Goal: Task Accomplishment & Management: Complete application form

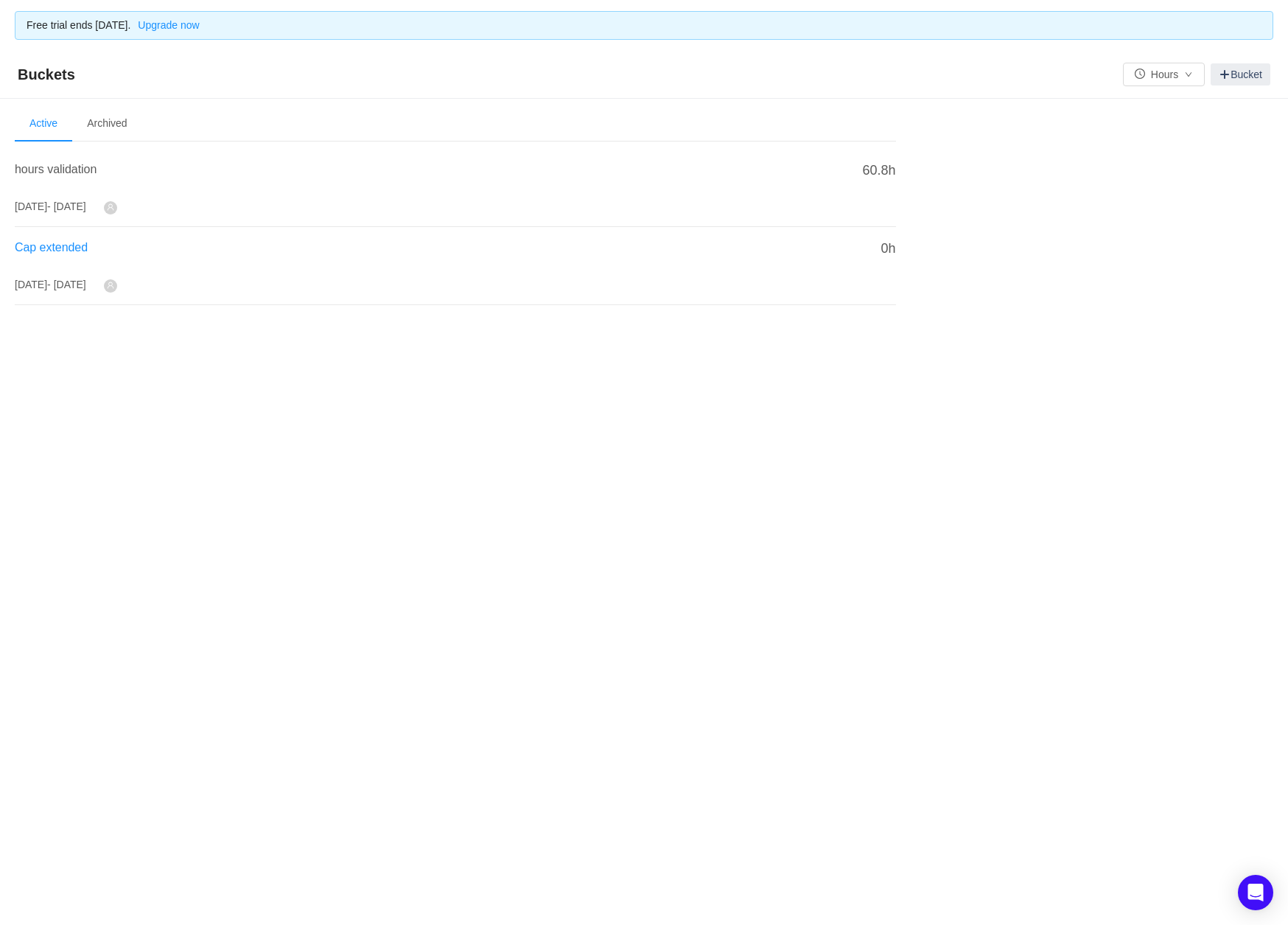
click at [55, 246] on span "Cap extended" at bounding box center [51, 247] width 73 height 12
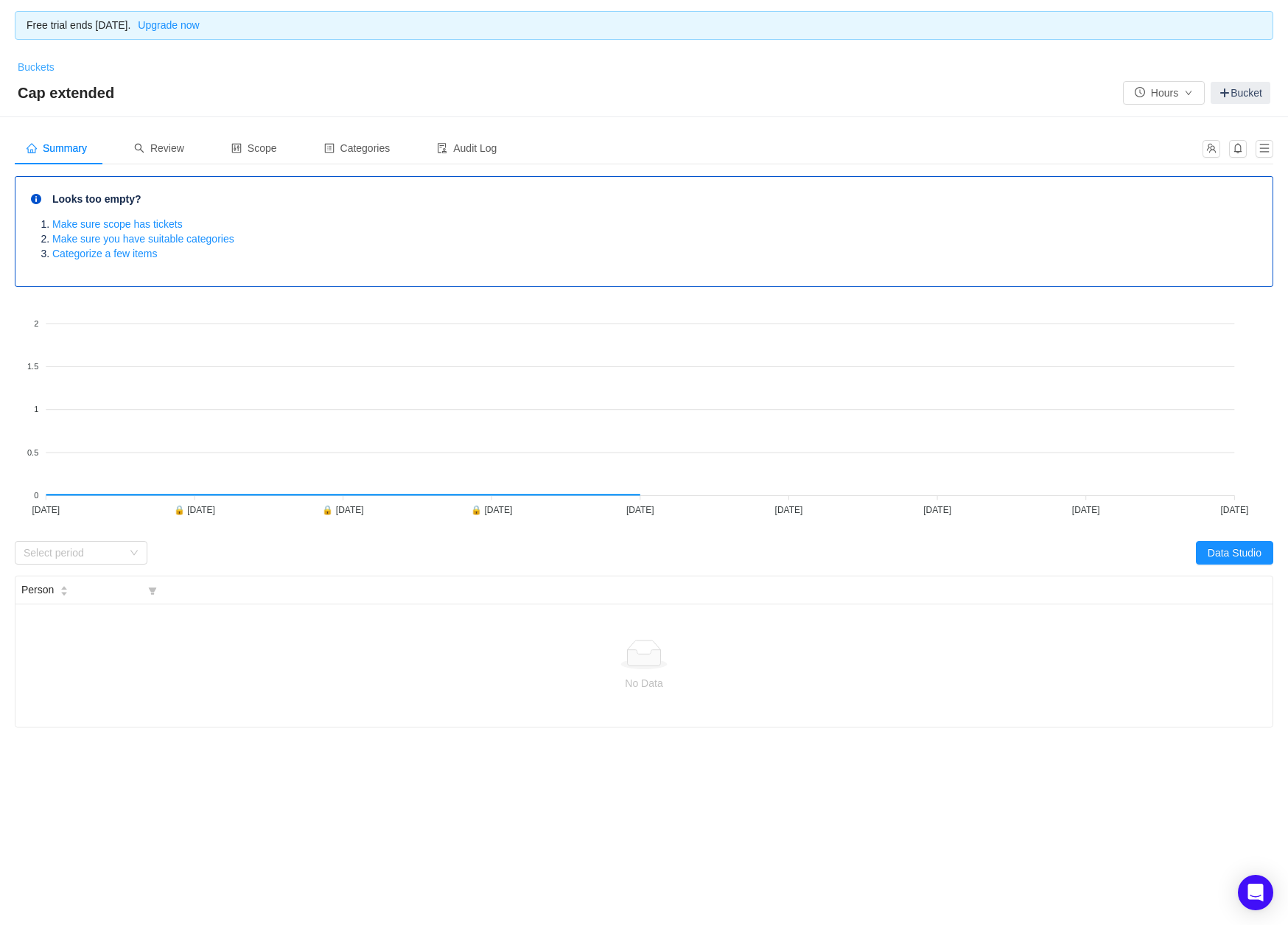
click at [33, 68] on link "Buckets" at bounding box center [36, 66] width 37 height 12
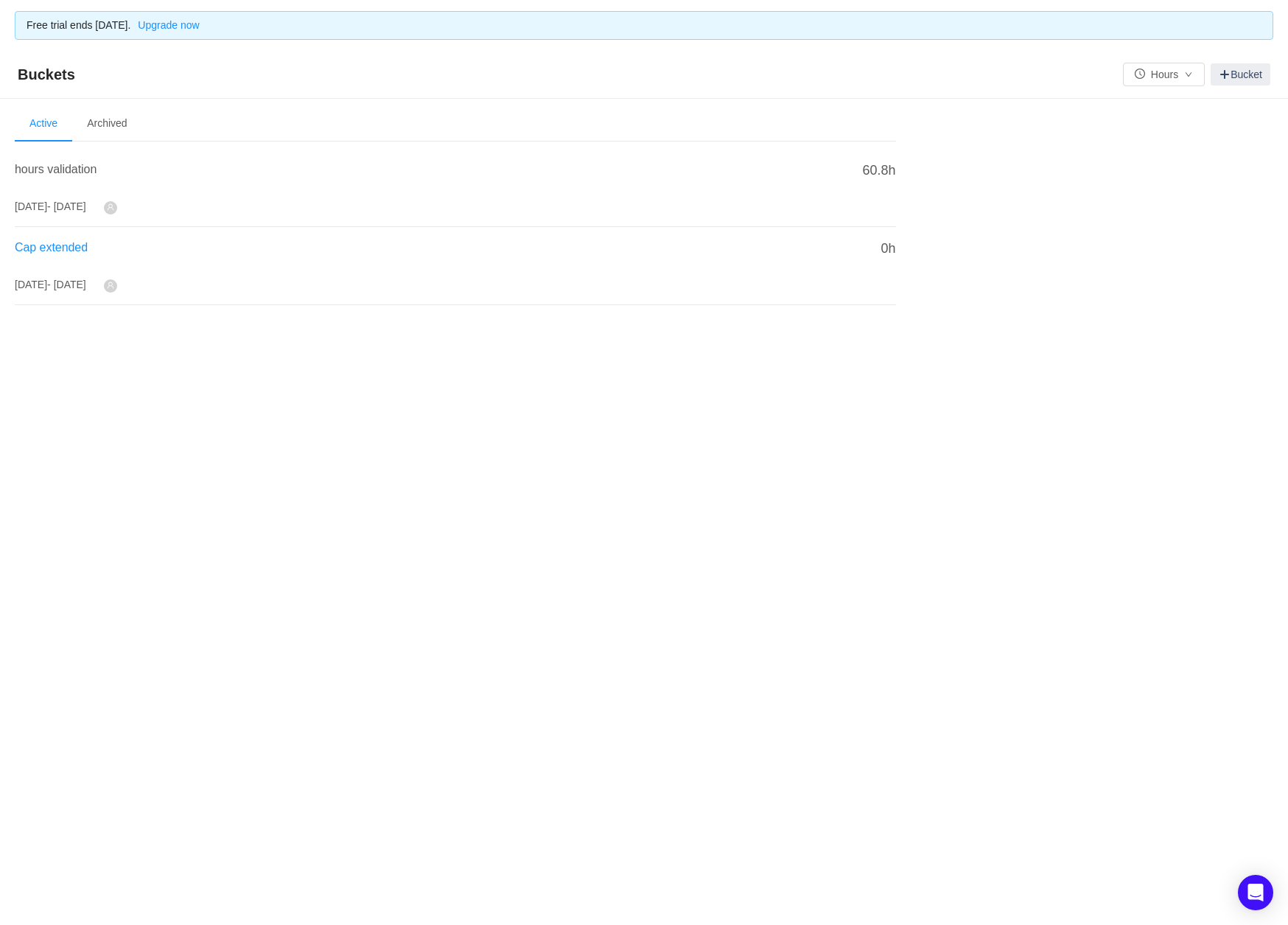
click at [53, 244] on span "Cap extended" at bounding box center [51, 247] width 73 height 12
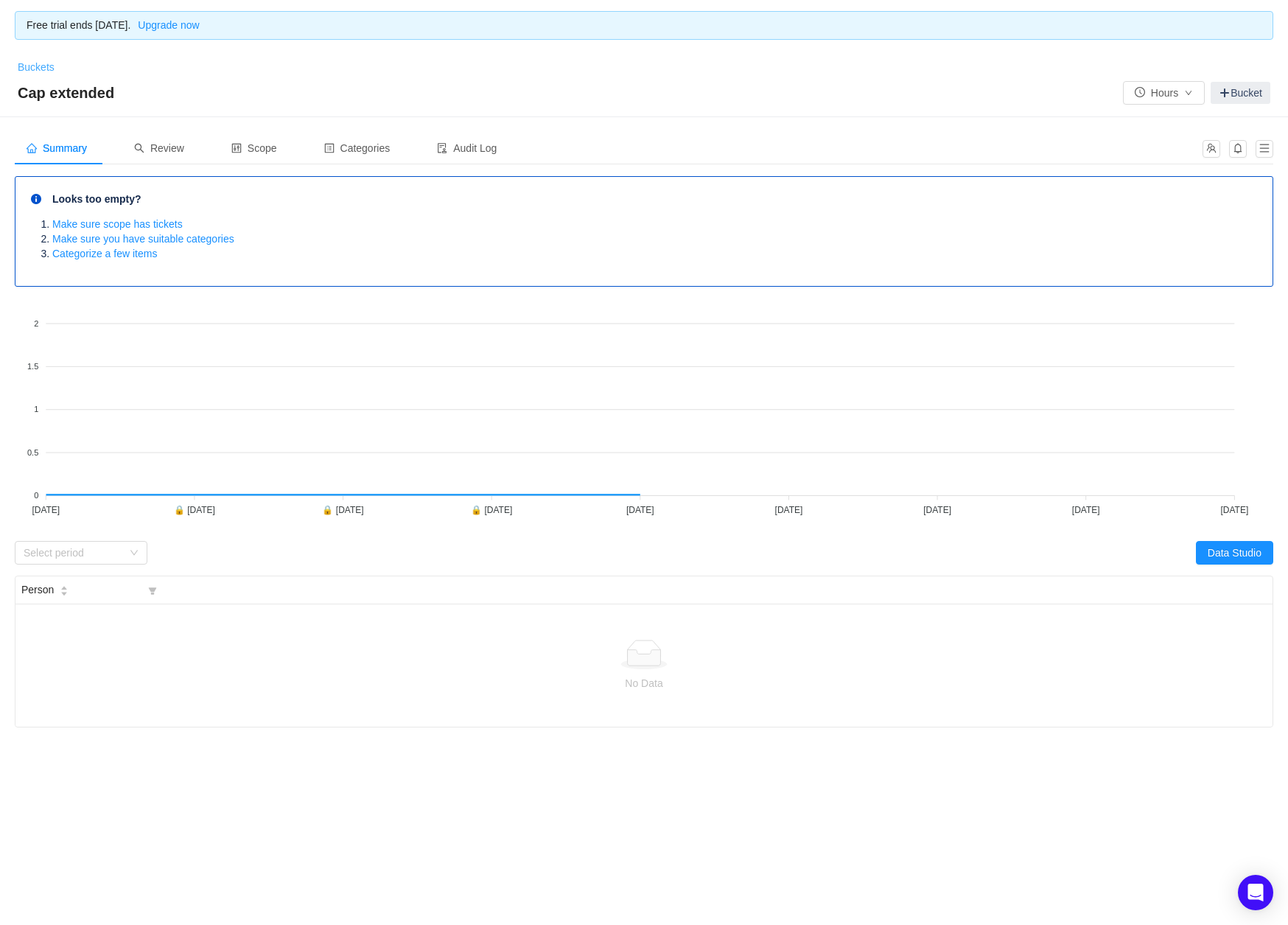
click at [42, 64] on link "Buckets" at bounding box center [36, 66] width 37 height 12
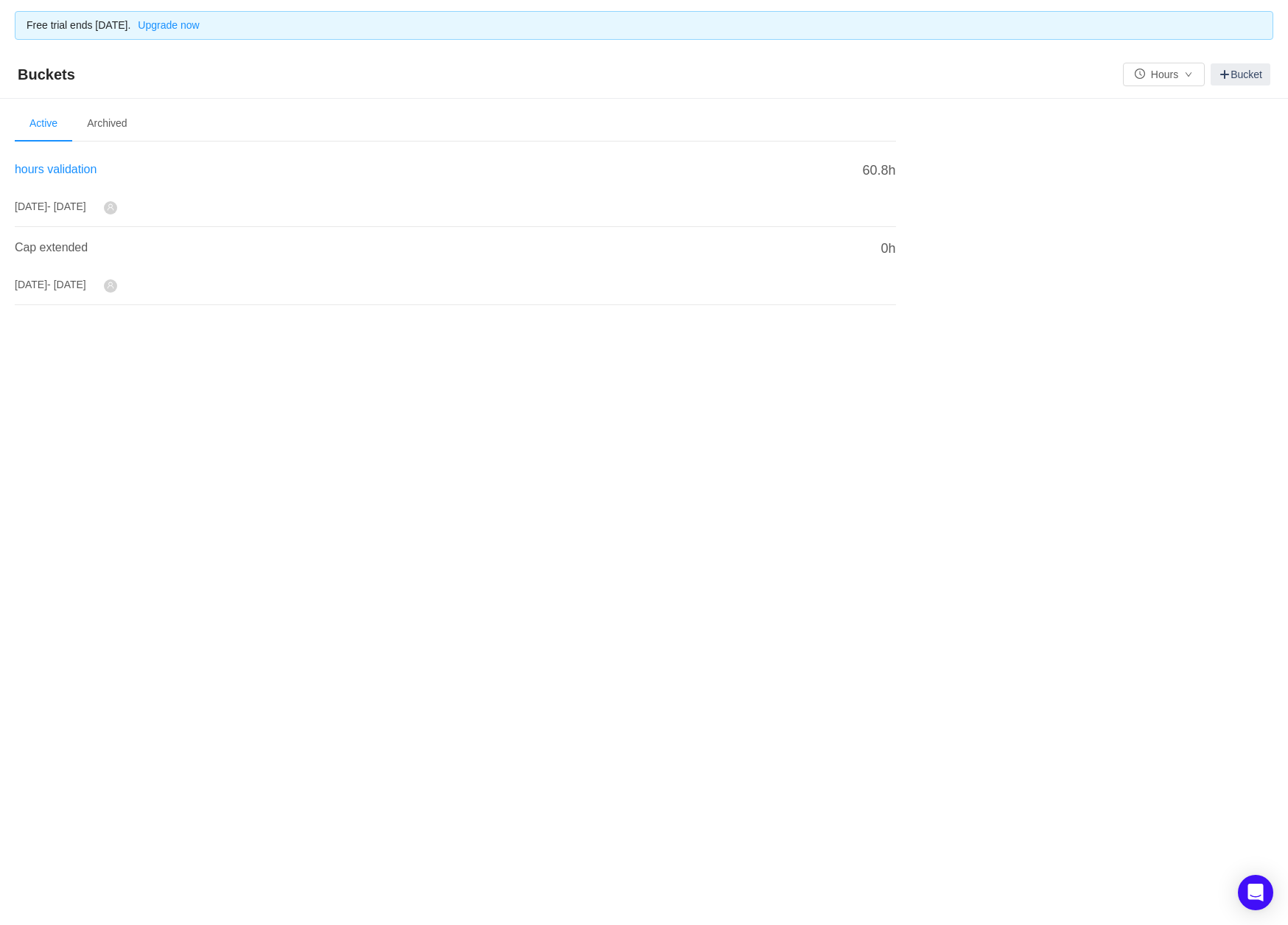
click at [71, 169] on span "hours validation" at bounding box center [55, 169] width 82 height 12
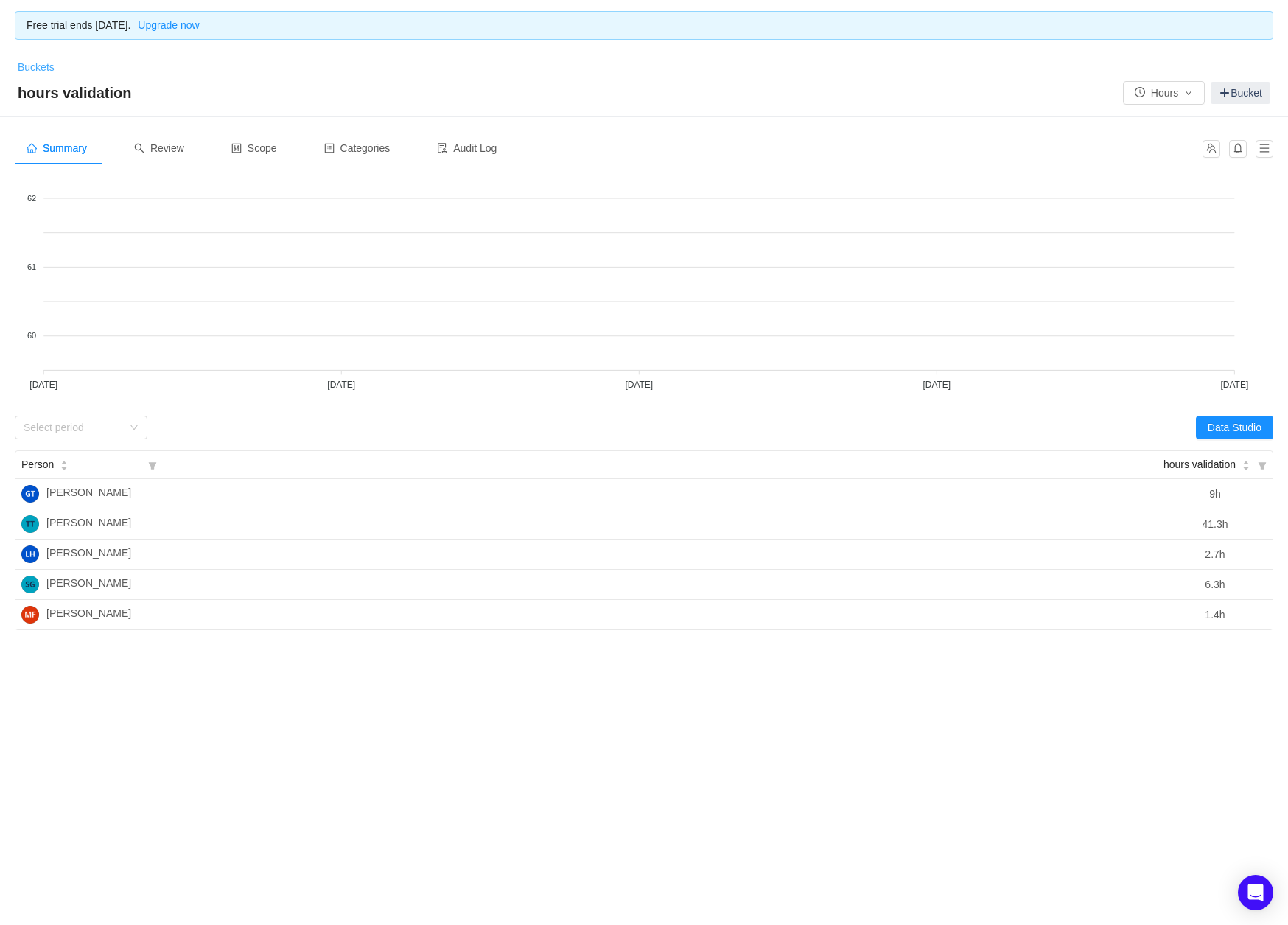
click at [36, 61] on link "Buckets" at bounding box center [36, 66] width 37 height 12
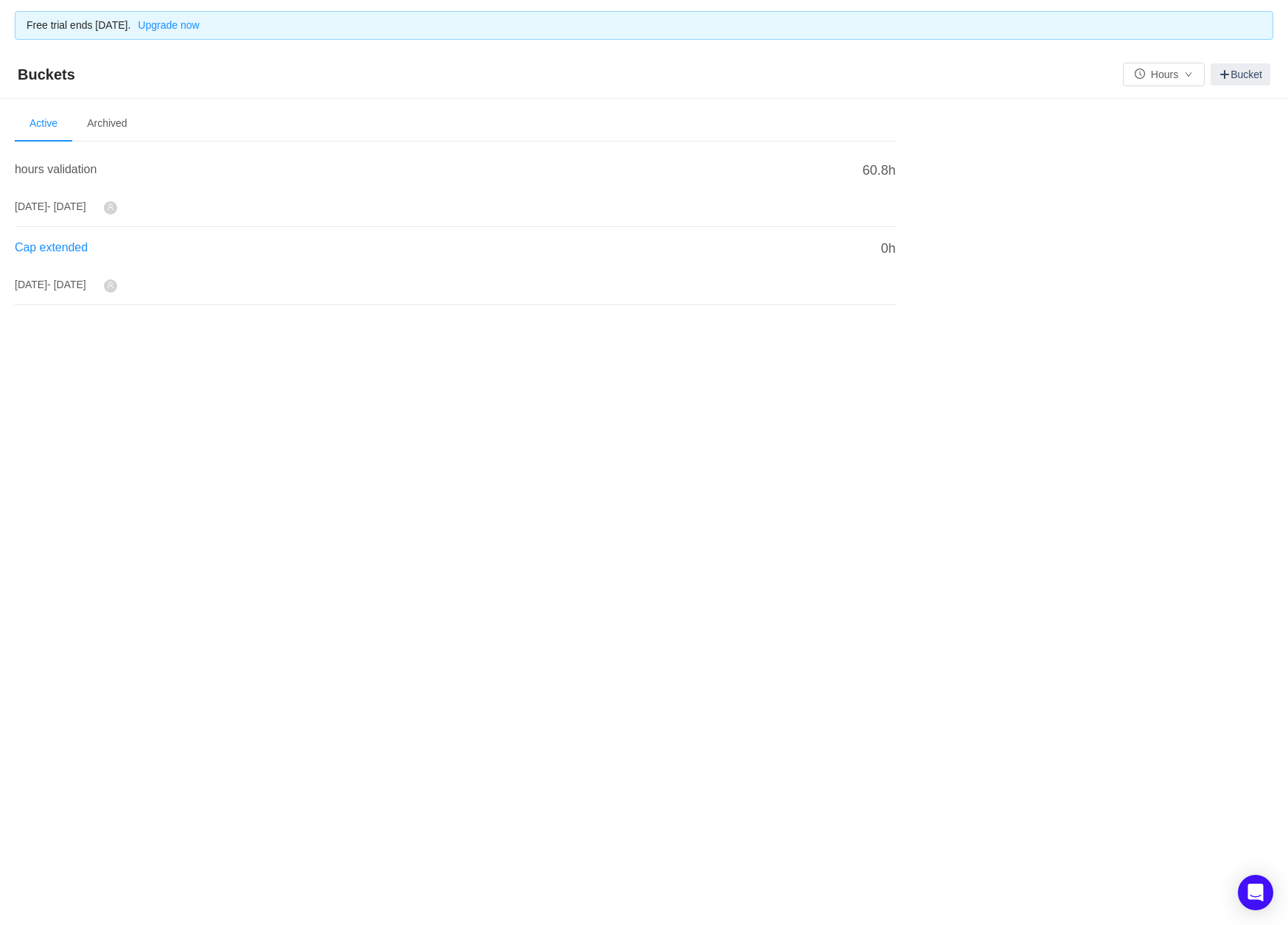
click at [41, 249] on span "Cap extended" at bounding box center [51, 247] width 73 height 12
click at [43, 248] on span "Cap extended" at bounding box center [51, 247] width 73 height 12
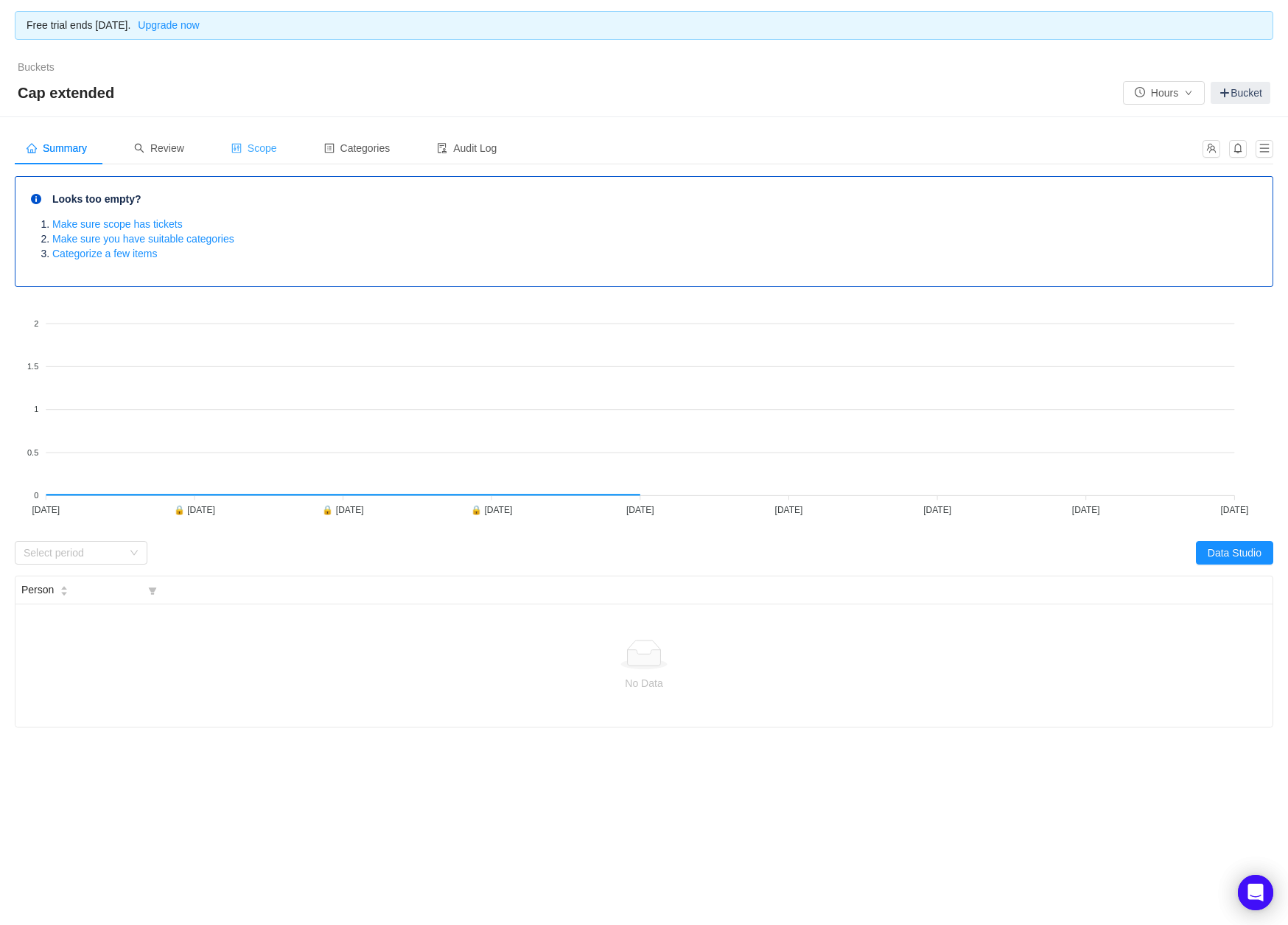
click at [265, 145] on span "Scope" at bounding box center [254, 148] width 45 height 12
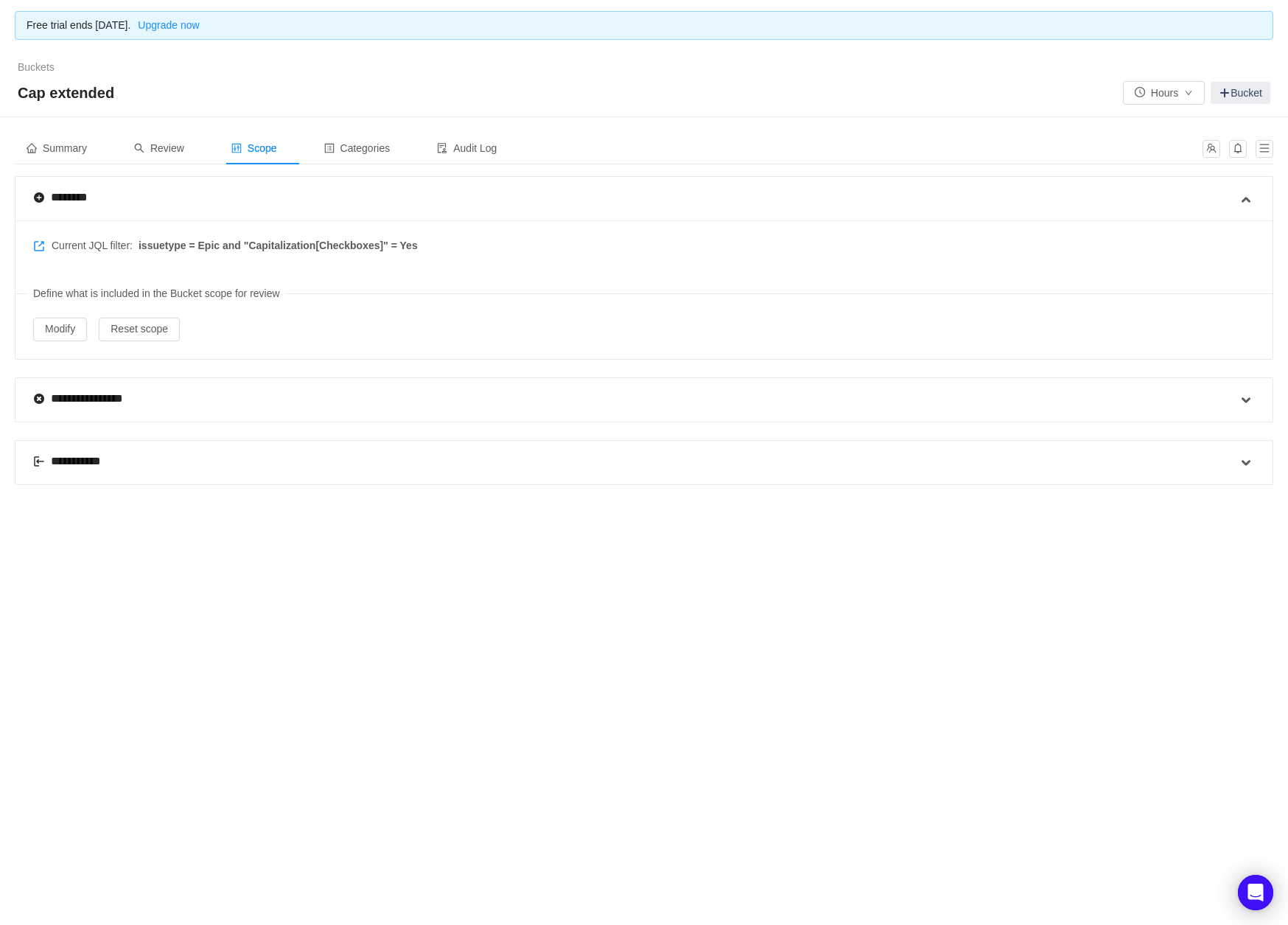
click at [36, 199] on span at bounding box center [38, 197] width 12 height 12
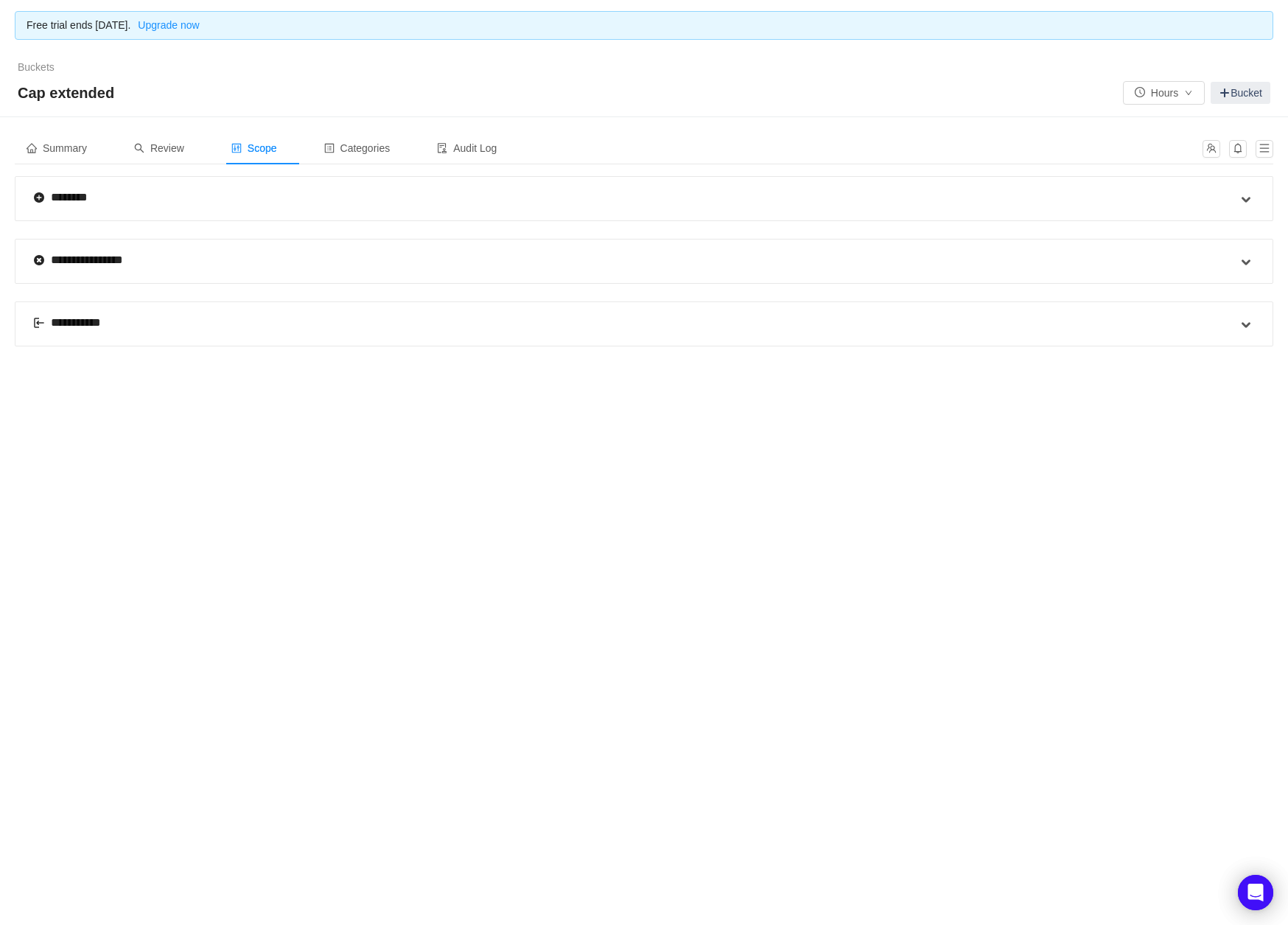
click at [36, 199] on span at bounding box center [38, 197] width 12 height 12
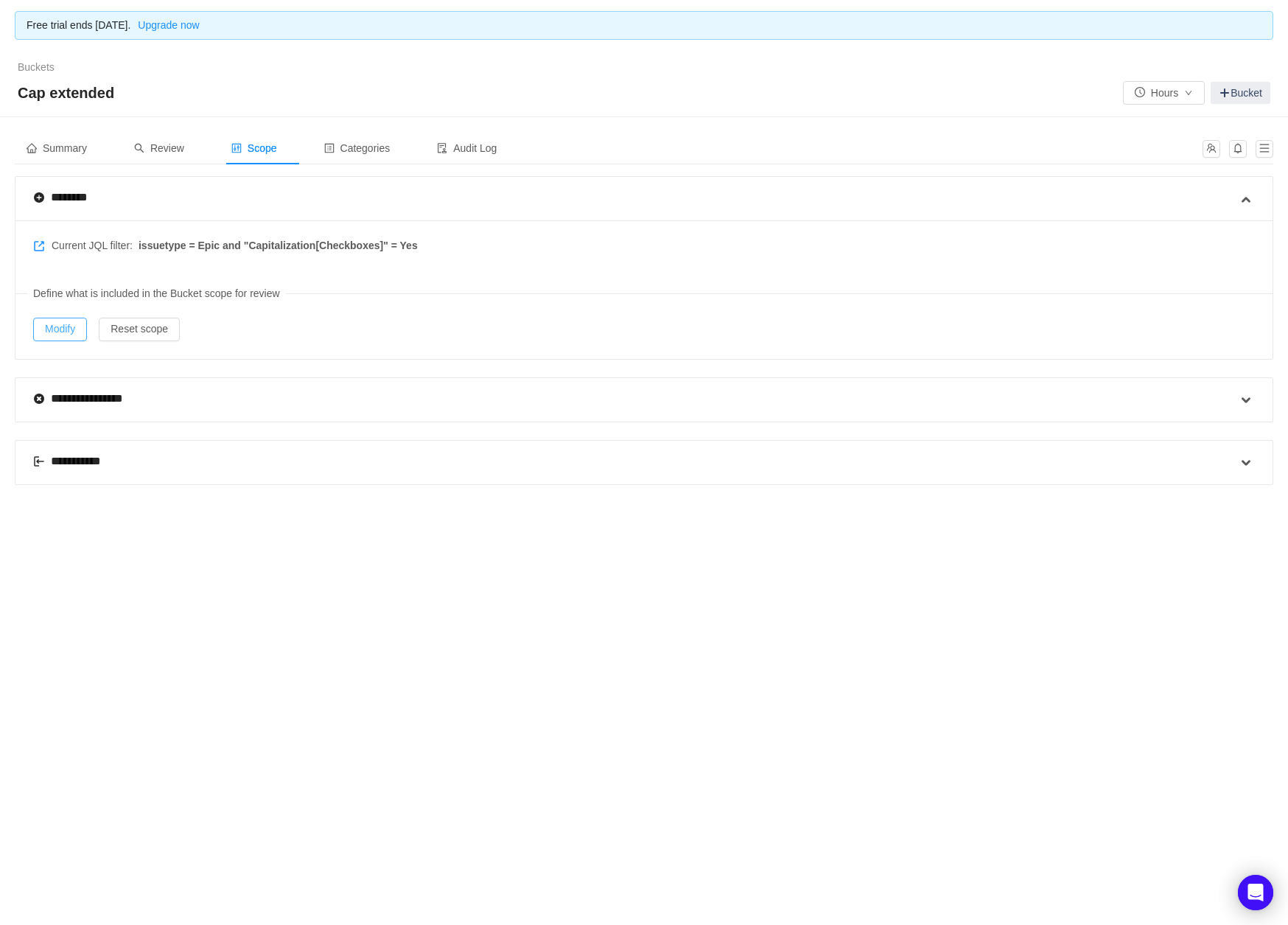
click at [64, 334] on button "Modify" at bounding box center [59, 329] width 54 height 23
click at [382, 151] on span "Categories" at bounding box center [357, 148] width 66 height 12
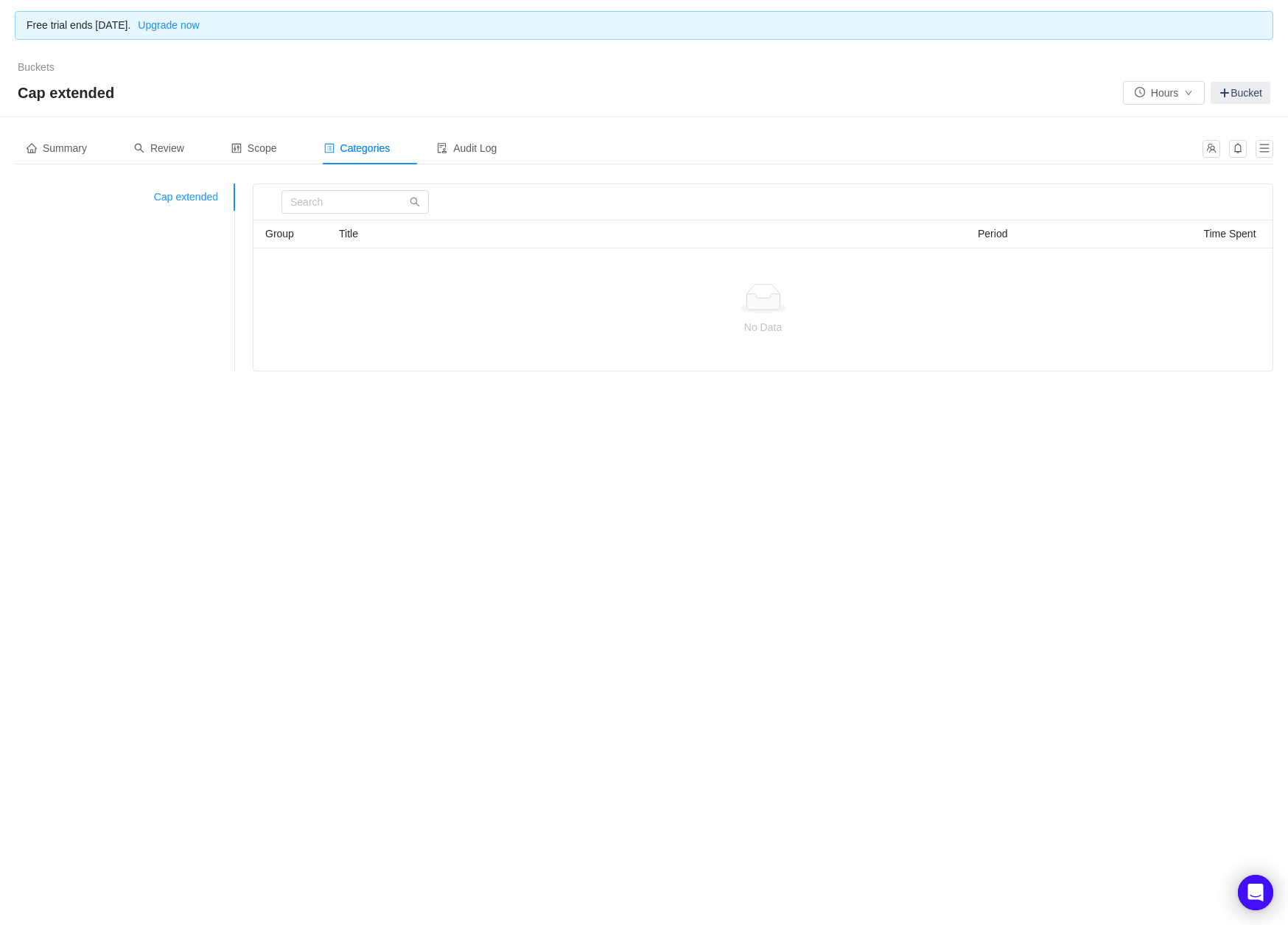
click at [205, 195] on div "Cap extended" at bounding box center [125, 197] width 221 height 27
click at [305, 195] on input "text" at bounding box center [355, 202] width 148 height 23
click at [484, 140] on div "Audit Log" at bounding box center [466, 148] width 84 height 33
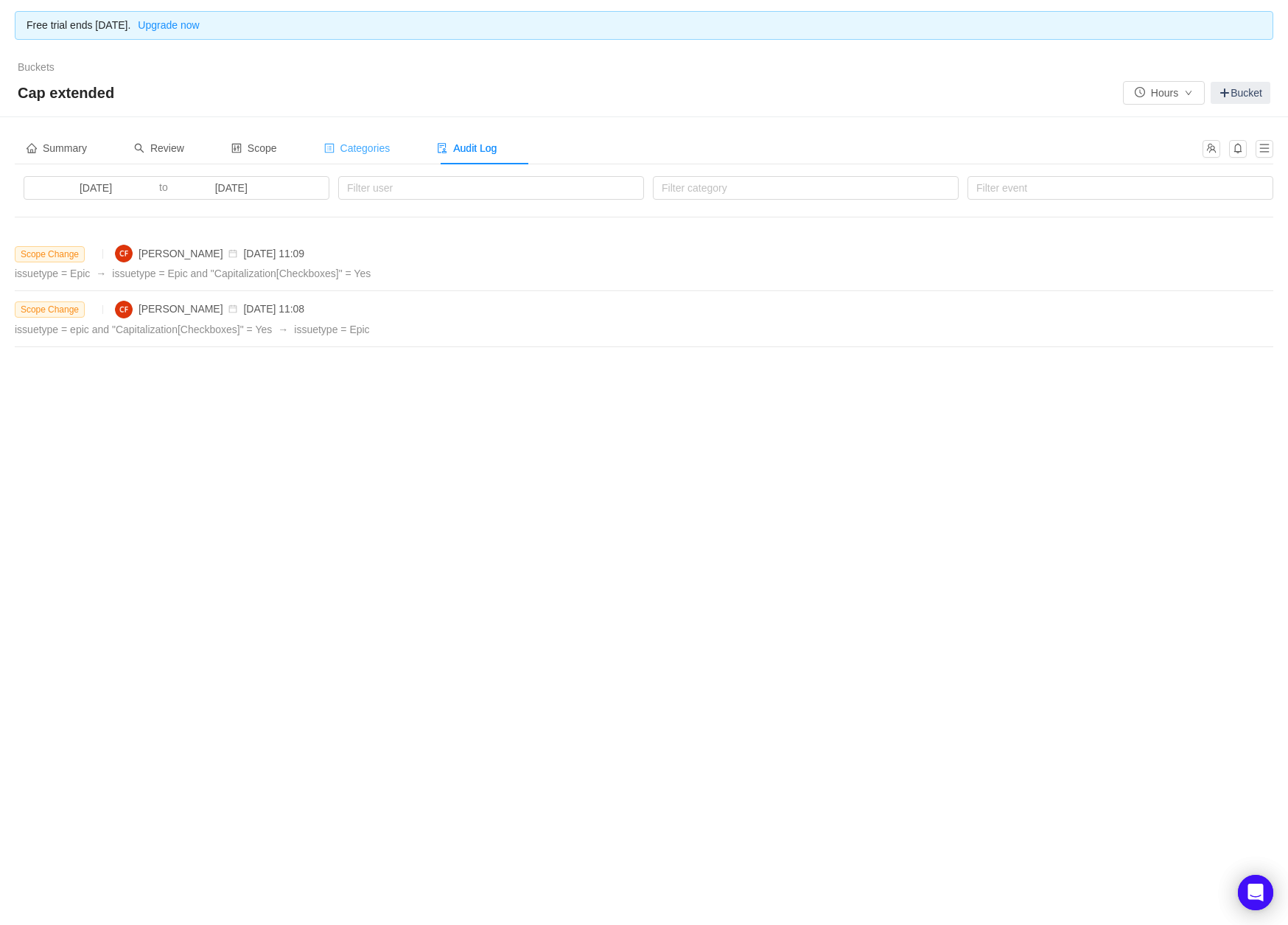
click at [379, 143] on span "Categories" at bounding box center [357, 148] width 66 height 12
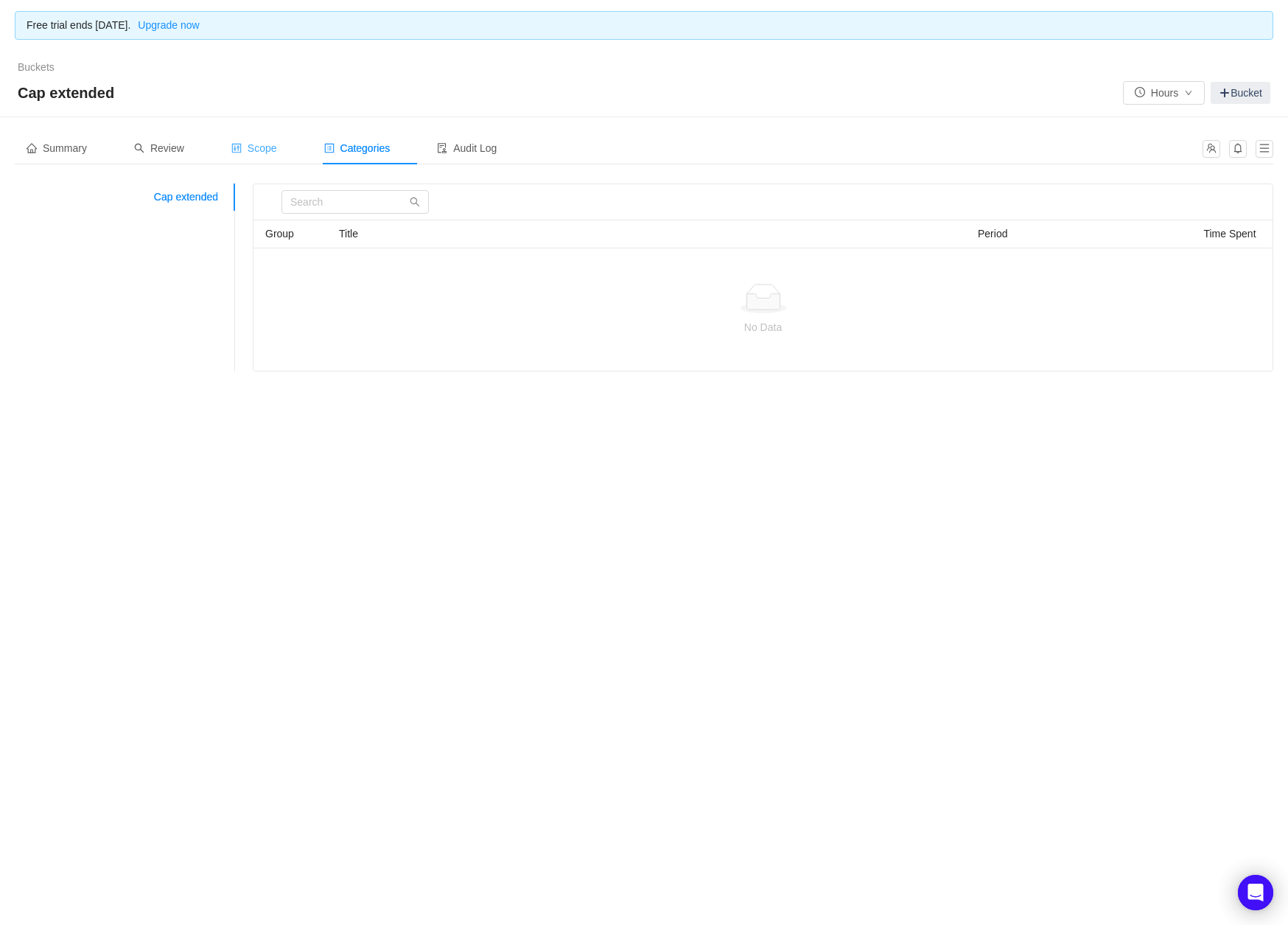
click at [276, 147] on span "Scope" at bounding box center [254, 148] width 45 height 12
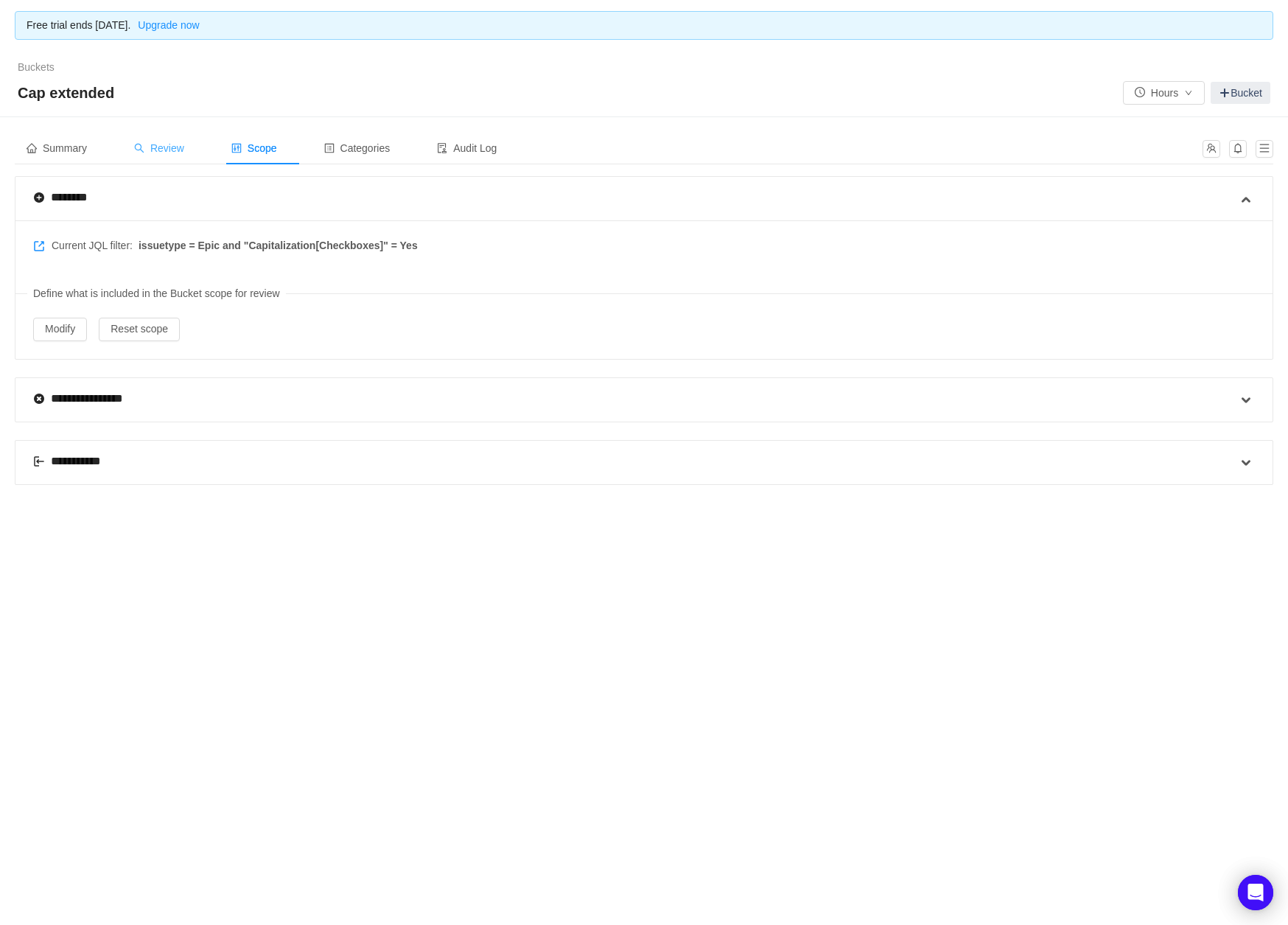
click at [168, 142] on span "Review" at bounding box center [159, 148] width 50 height 12
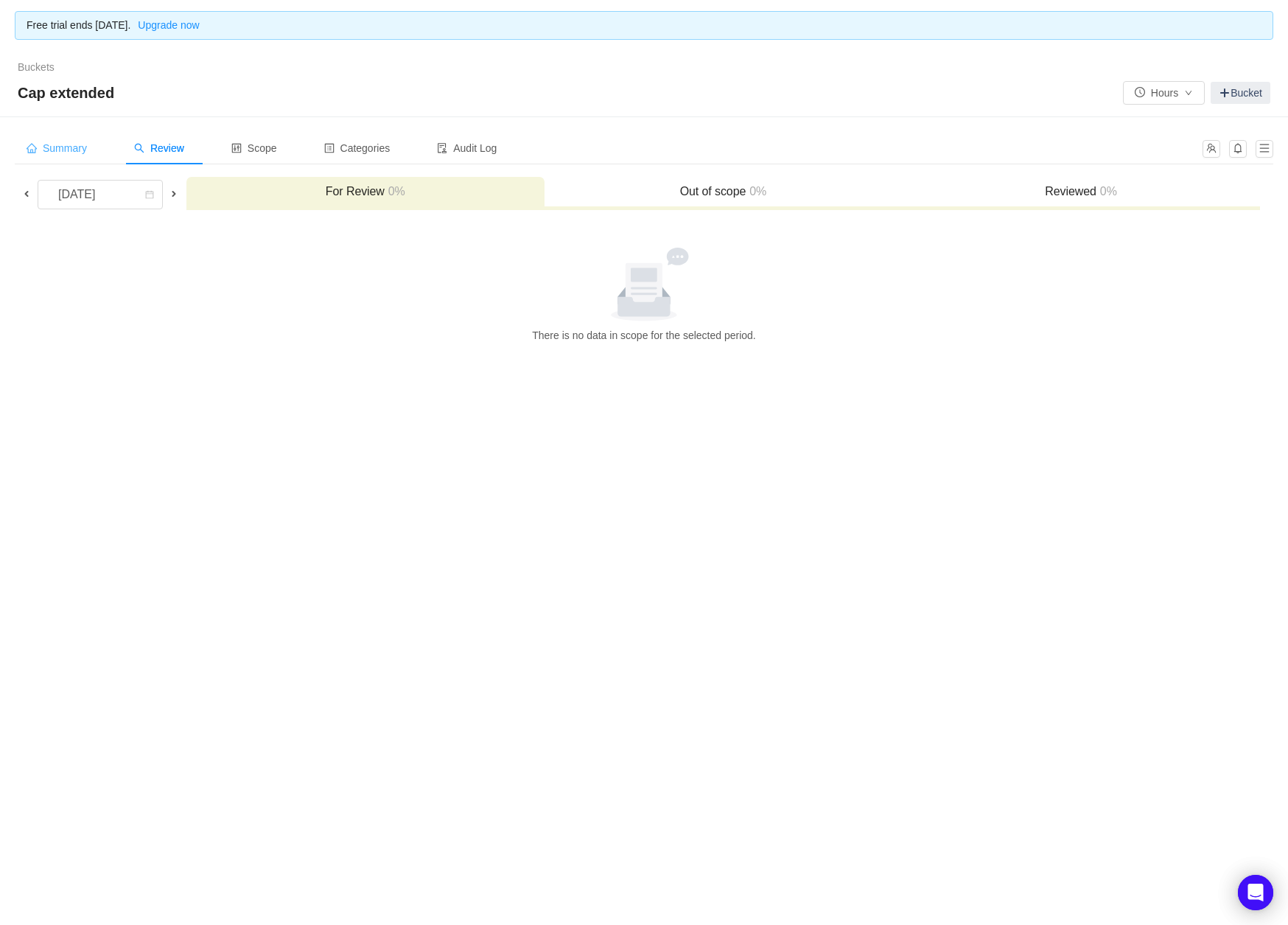
click at [84, 145] on span "Summary" at bounding box center [56, 148] width 60 height 12
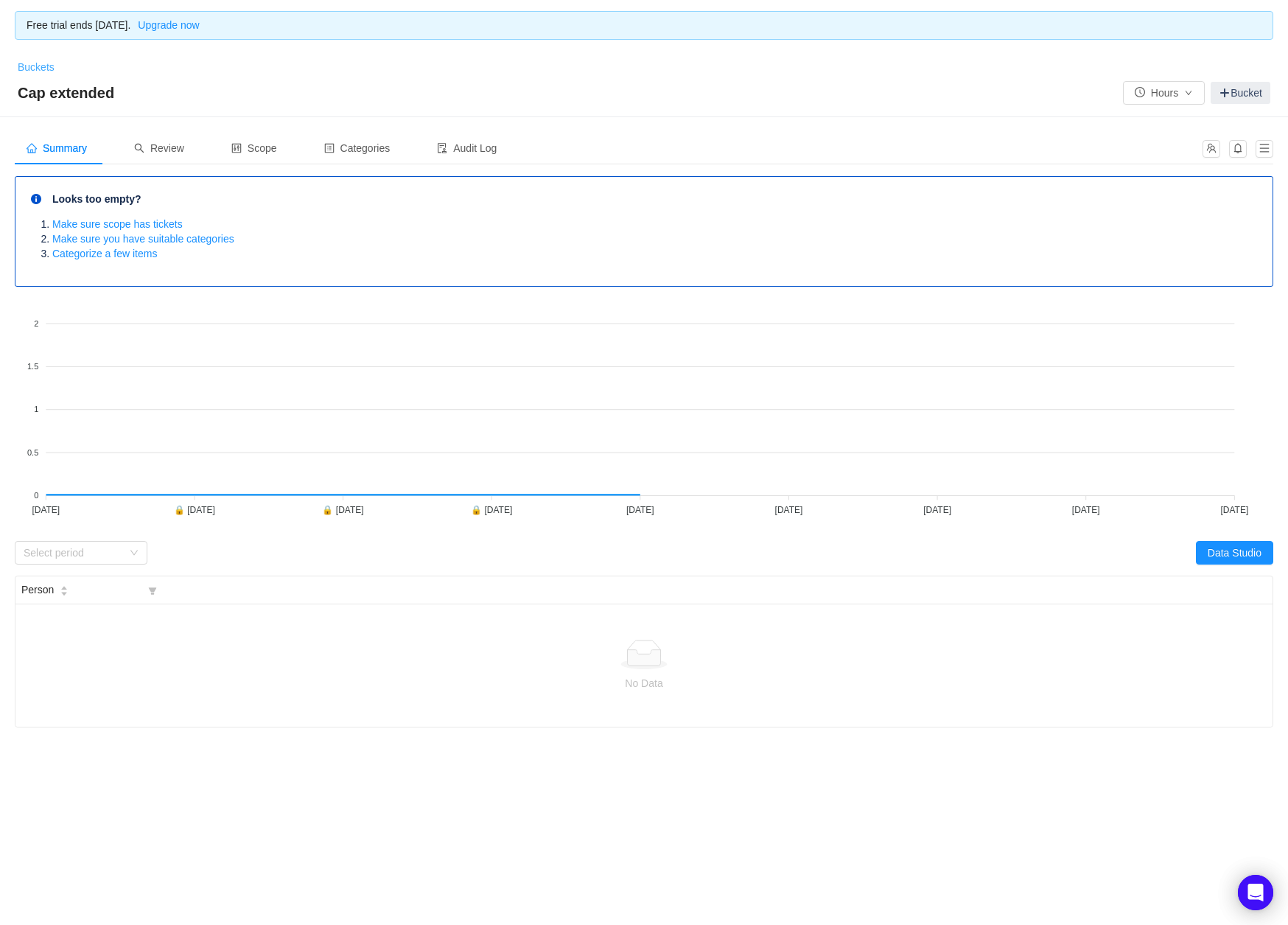
click at [30, 69] on link "Buckets" at bounding box center [36, 66] width 37 height 12
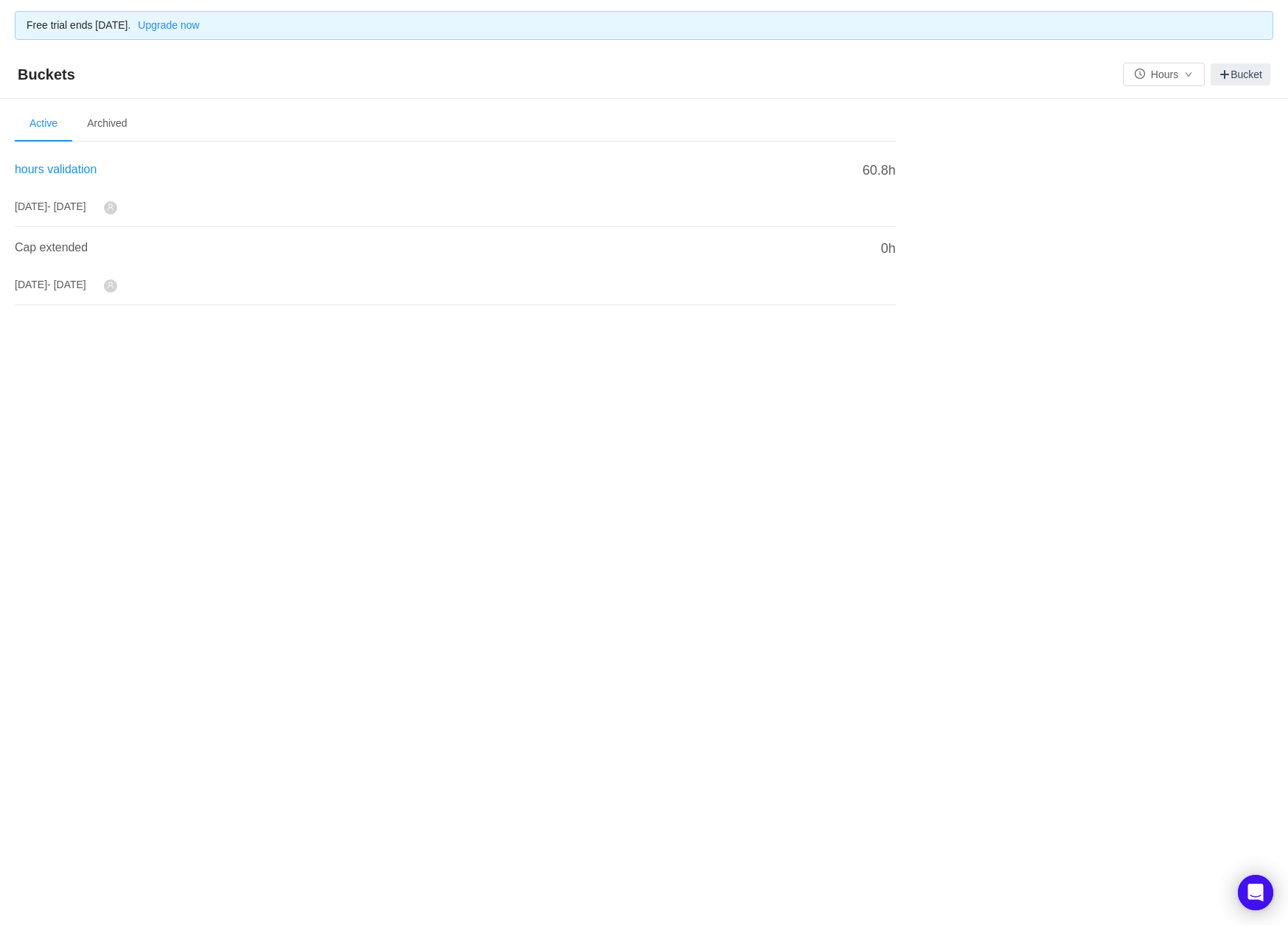
click at [71, 162] on span "hours validation" at bounding box center [55, 169] width 82 height 12
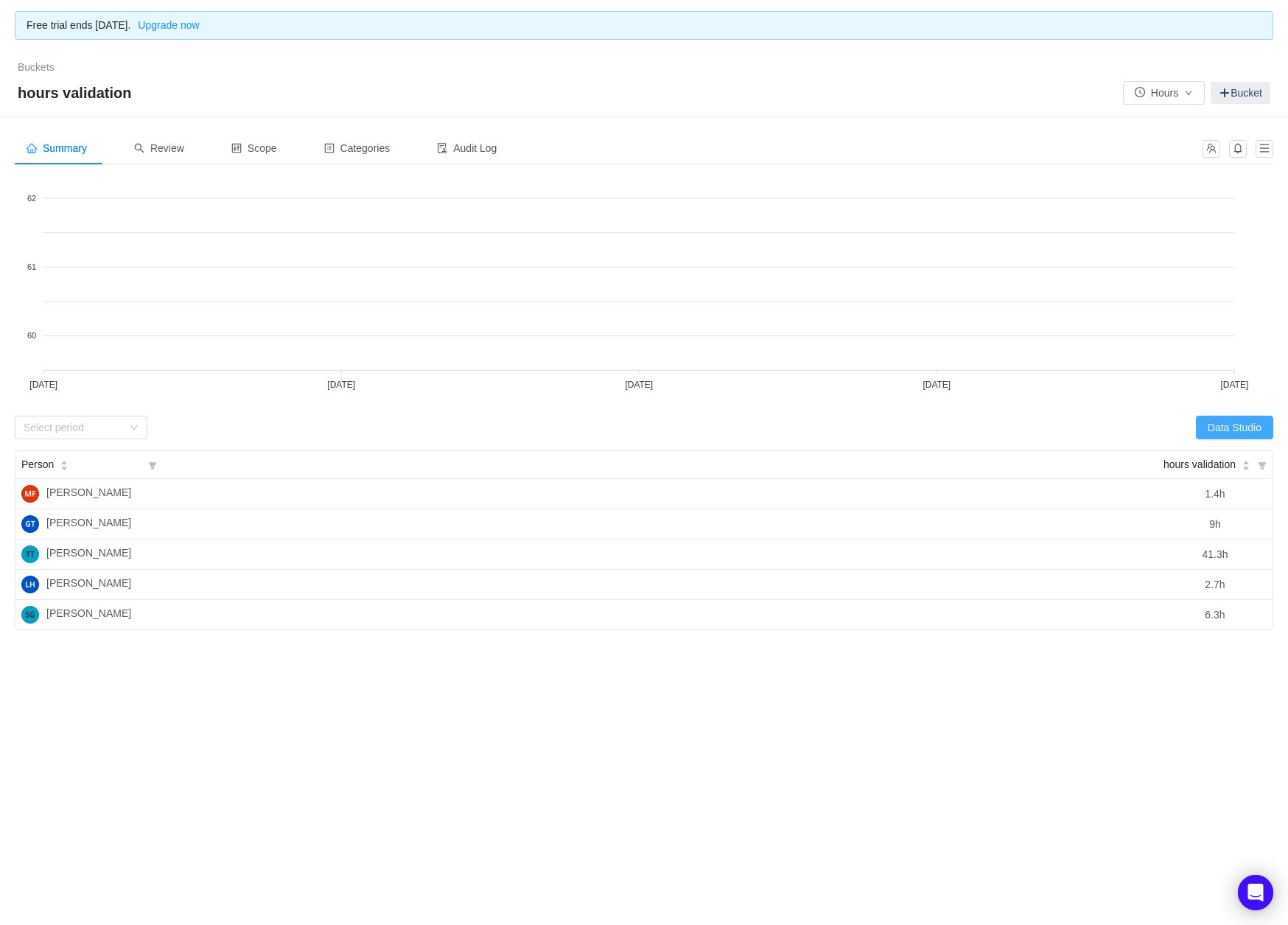
click at [1233, 419] on button "Data Studio" at bounding box center [1234, 427] width 77 height 23
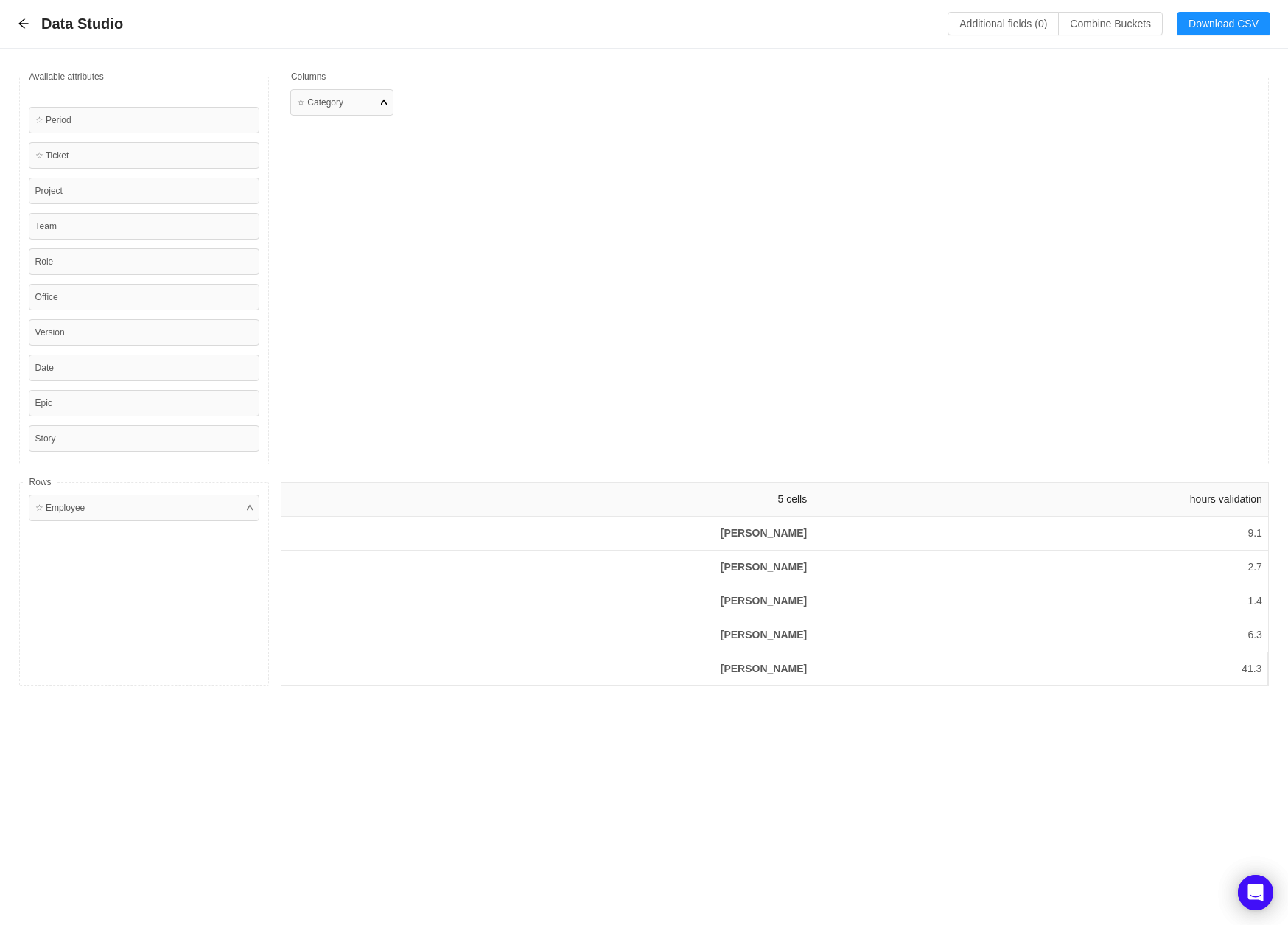
click at [382, 106] on div at bounding box center [384, 102] width 6 height 13
click at [382, 101] on div at bounding box center [384, 102] width 6 height 13
click at [20, 25] on icon "icon: arrow-left" at bounding box center [23, 24] width 9 height 9
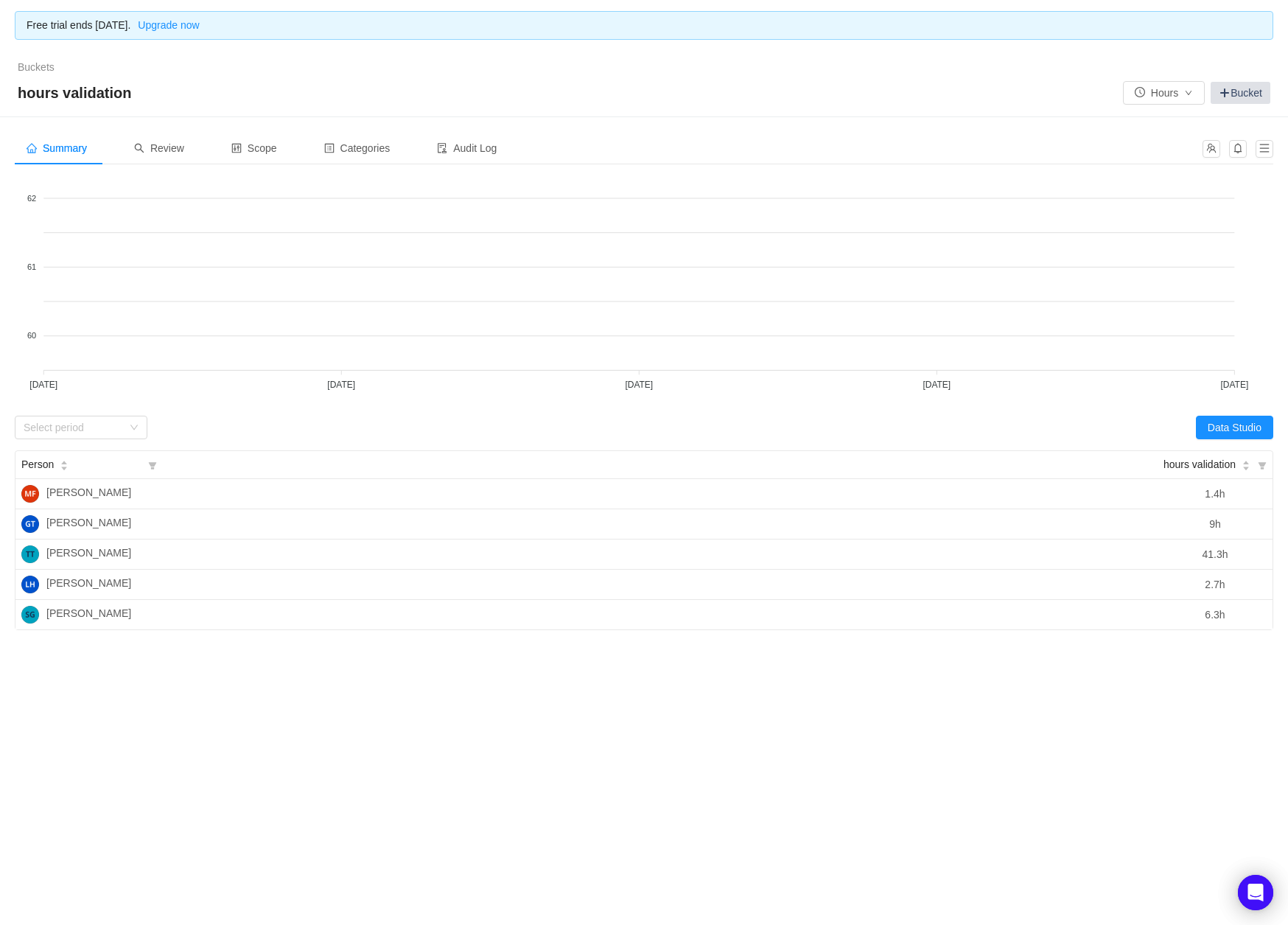
click at [1224, 92] on span at bounding box center [1224, 92] width 12 height 12
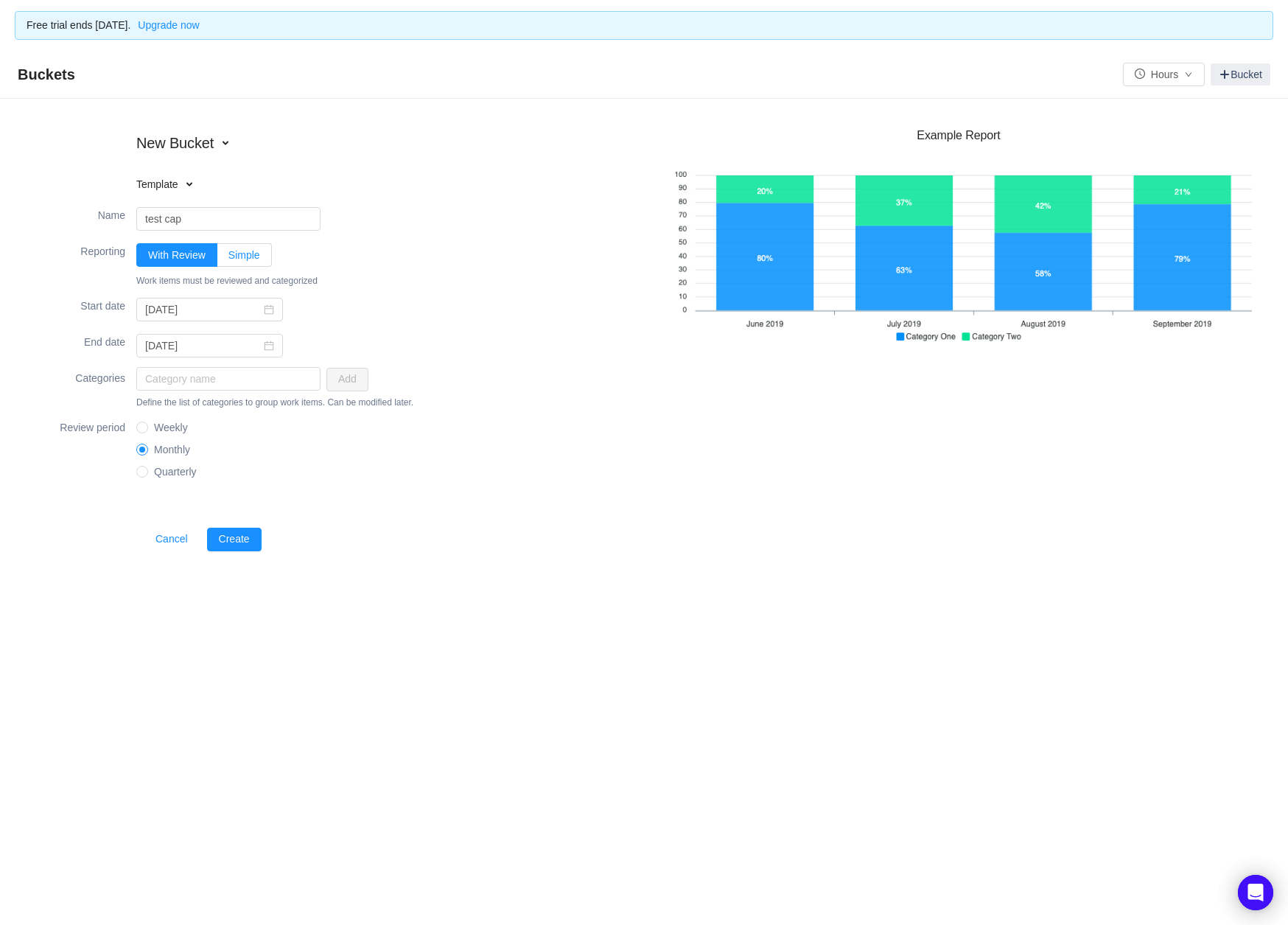
type input "test cap"
click at [234, 251] on span "Simple" at bounding box center [244, 255] width 32 height 12
click at [228, 259] on input "Simple" at bounding box center [228, 259] width 0 height 0
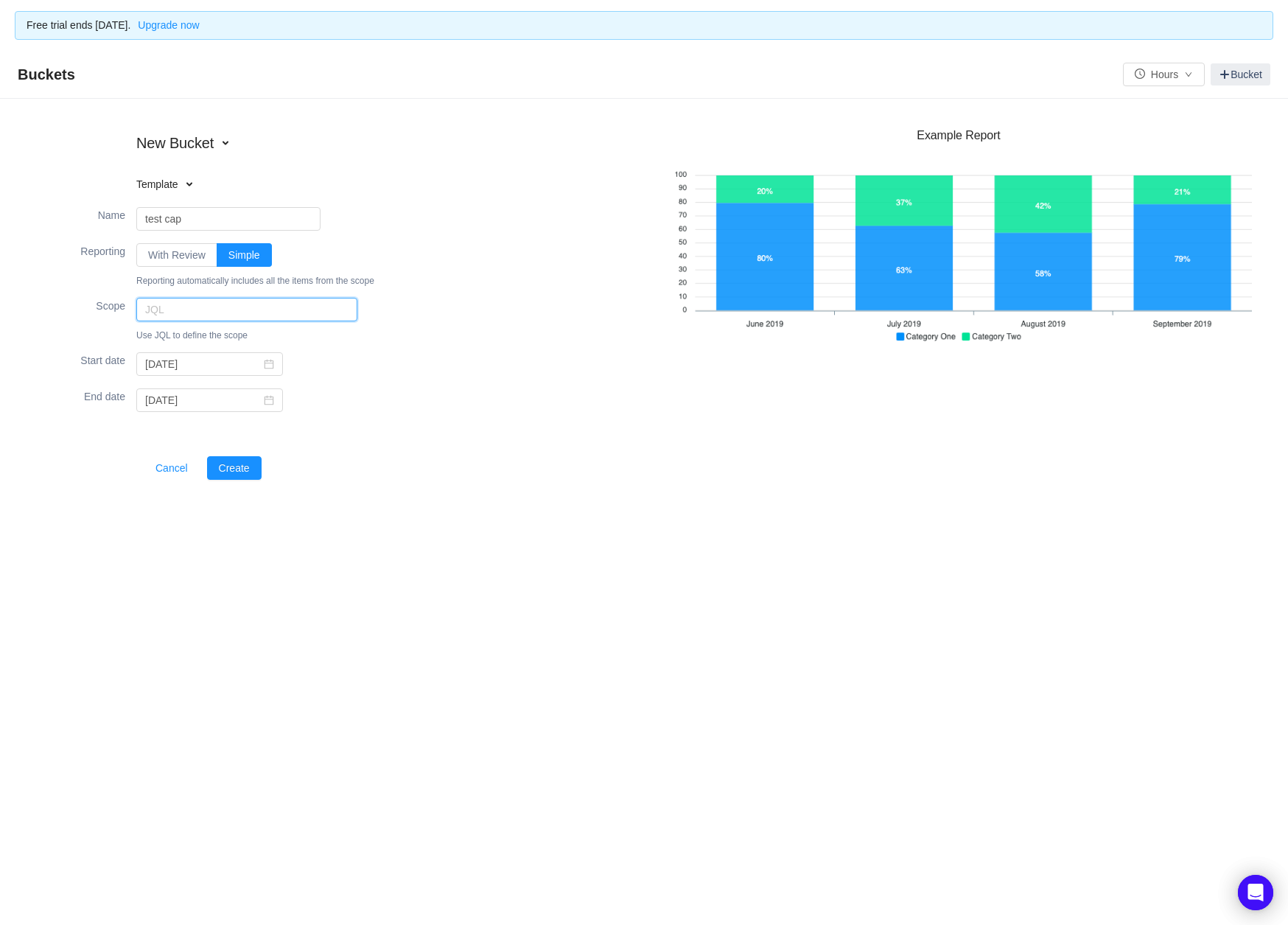
click at [162, 305] on input "text" at bounding box center [246, 309] width 221 height 23
click at [158, 465] on button "Cancel" at bounding box center [172, 468] width 56 height 23
